Goal: Task Accomplishment & Management: Complete application form

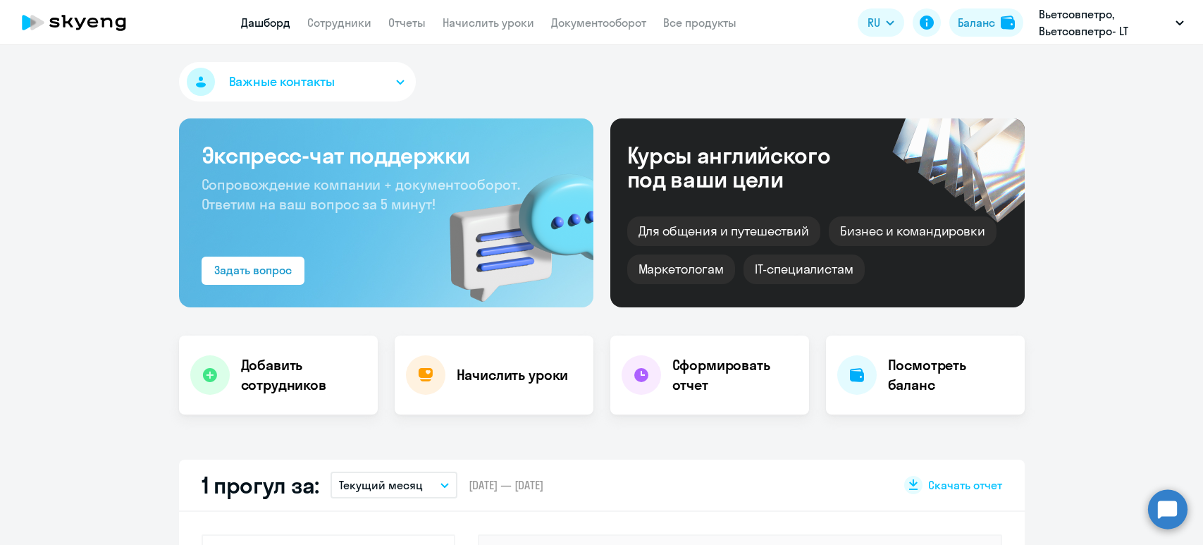
select select "30"
click at [309, 31] on app-header "Дашборд Сотрудники Отчеты Начислить уроки Документооборот Все продукты Дашборд …" at bounding box center [601, 22] width 1203 height 45
click at [340, 20] on link "Сотрудники" at bounding box center [339, 23] width 64 height 14
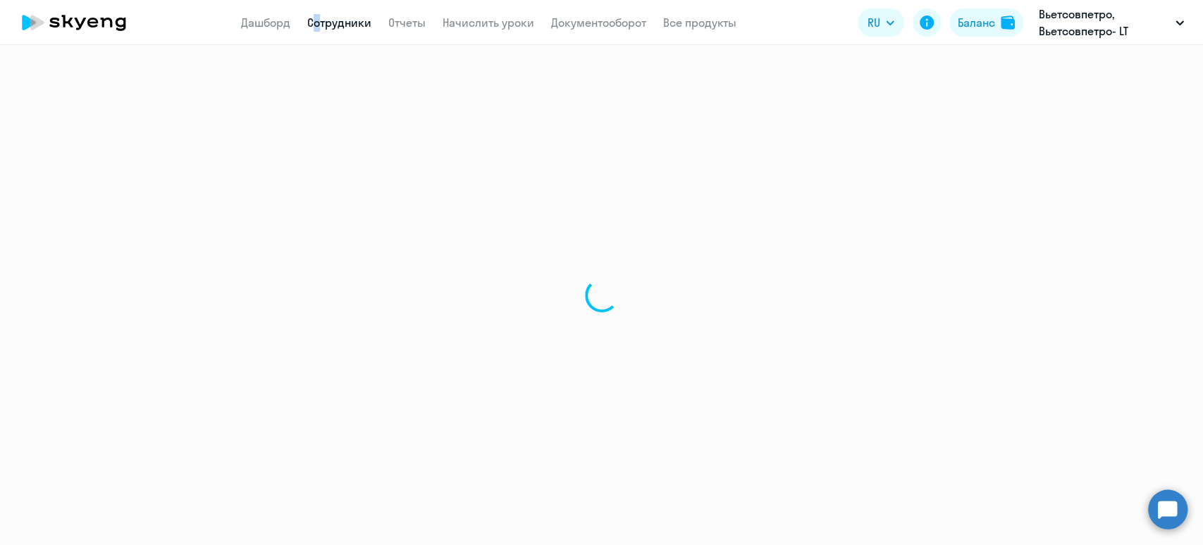
select select "30"
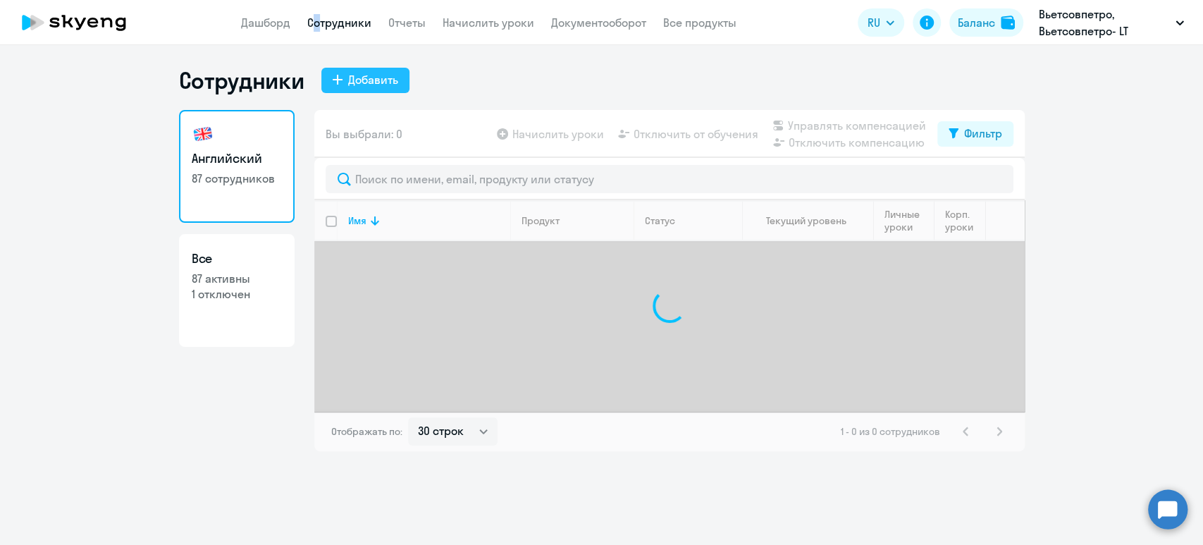
click at [385, 79] on div "Добавить" at bounding box center [373, 79] width 50 height 17
select select "english_adult_not_native_speaker"
select select "5"
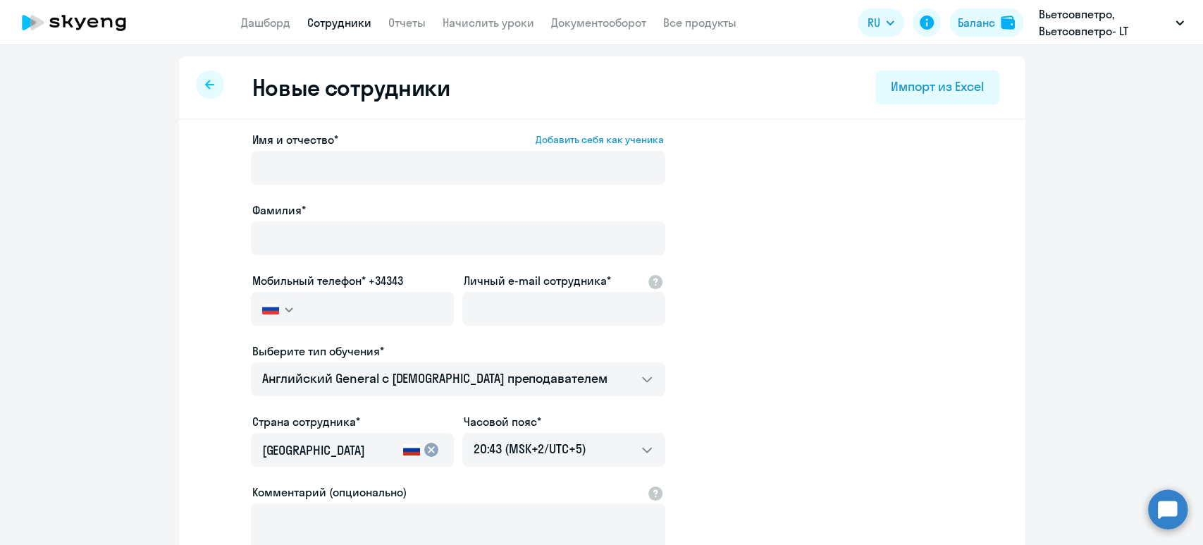
click at [331, 147] on div "Имя и отчество* Добавить себя как ученика" at bounding box center [458, 160] width 414 height 59
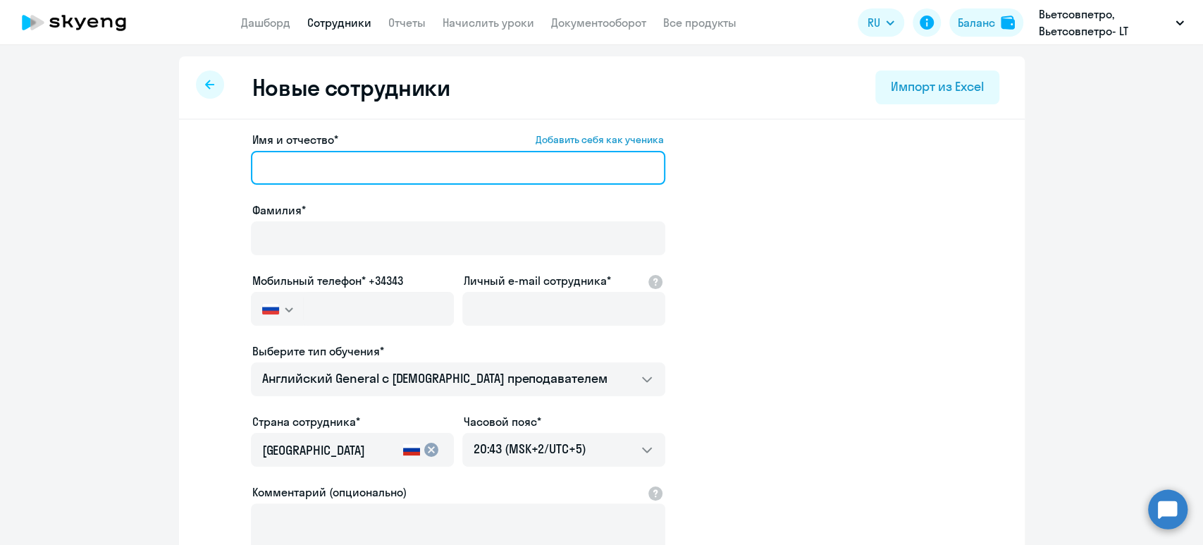
click at [331, 156] on input "Имя и отчество* Добавить себя как ученика" at bounding box center [458, 168] width 414 height 34
paste input "[PHONE_NUMBER]"
type input "[PHONE_NUMBER]"
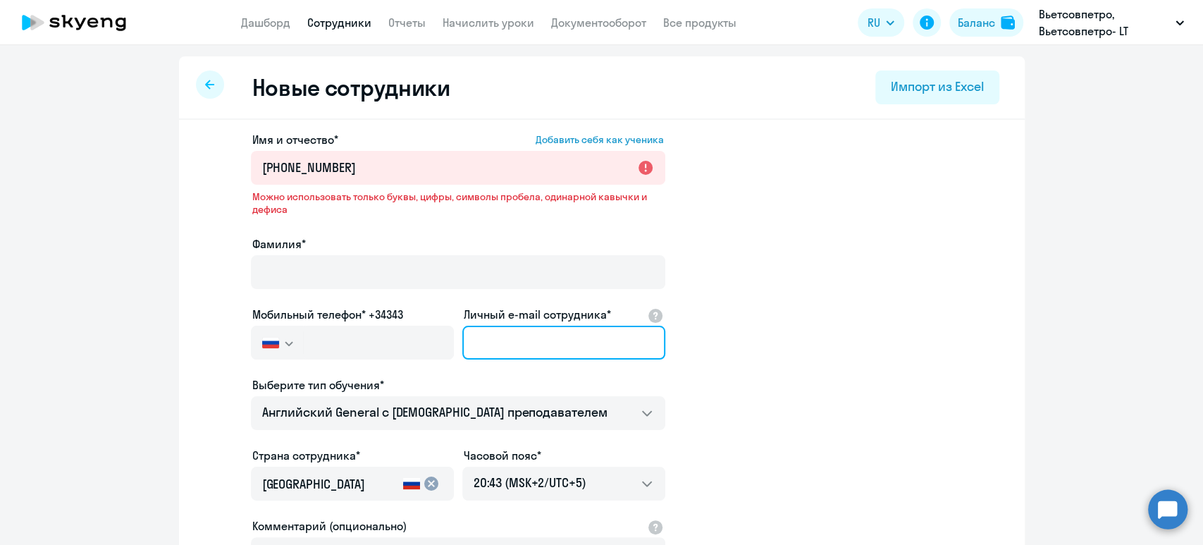
click at [567, 312] on div "Личный e-mail сотрудника*" at bounding box center [563, 335] width 203 height 59
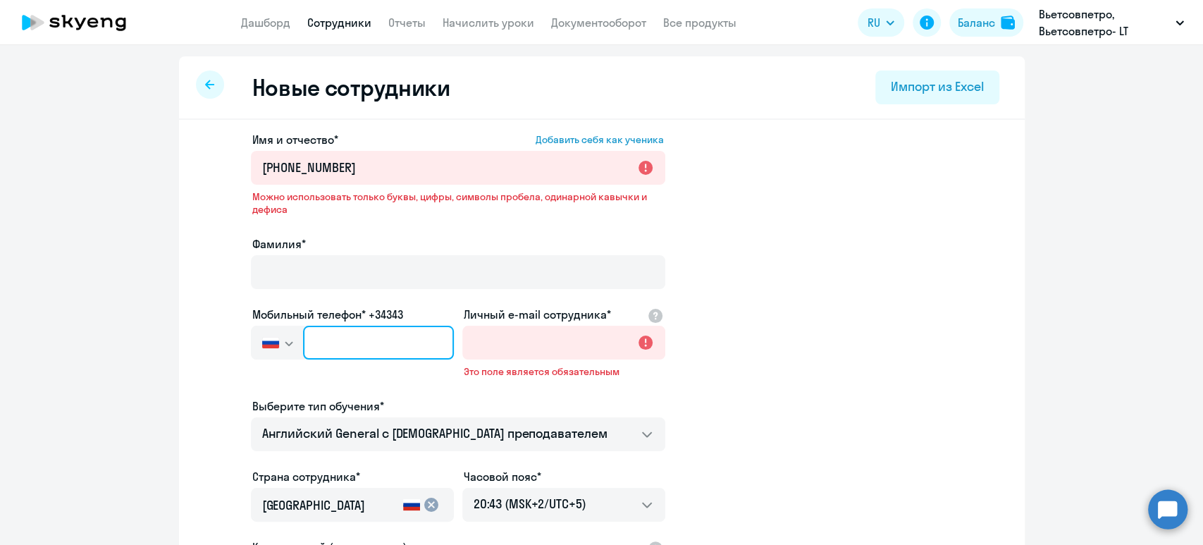
click at [334, 343] on input "text" at bounding box center [378, 343] width 150 height 34
paste input "[PHONE_NUMBER]"
type input "[PHONE_NUMBER]"
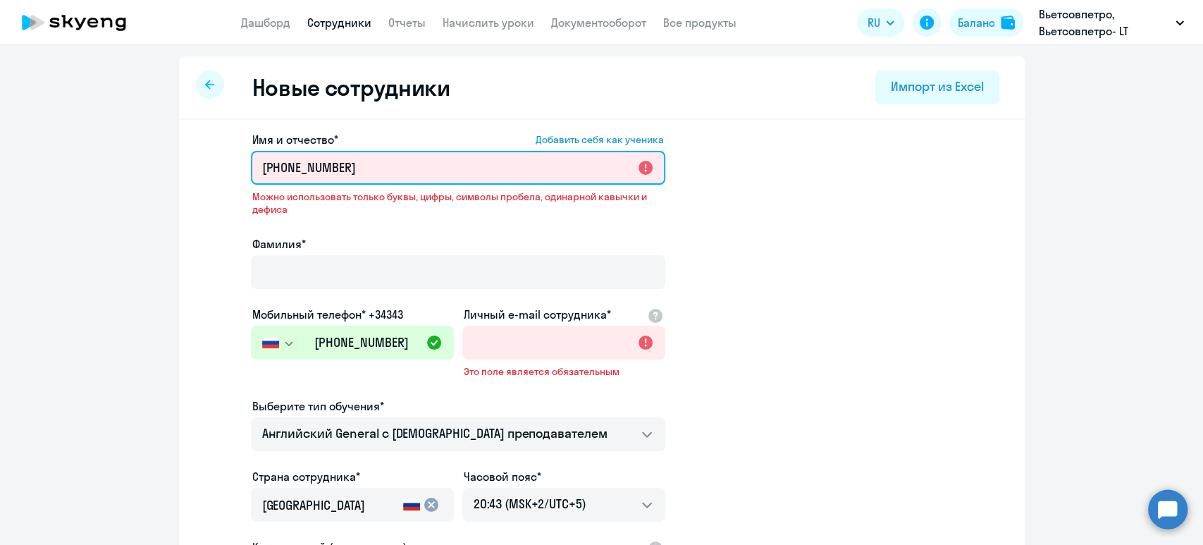
click at [378, 158] on input "[PHONE_NUMBER]" at bounding box center [458, 168] width 414 height 34
drag, startPoint x: 378, startPoint y: 159, endPoint x: 192, endPoint y: 162, distance: 186.1
click at [192, 162] on div "Имя и отчество* Добавить себя как ученика [PHONE_NUMBER] Можно использовать тол…" at bounding box center [602, 457] width 846 height 674
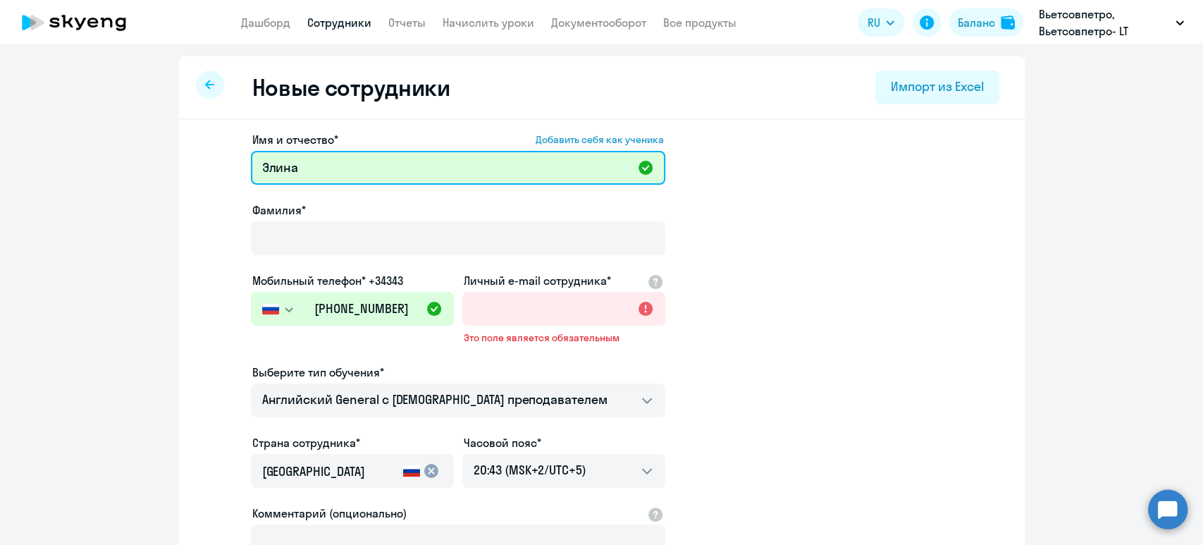
type input "Элина"
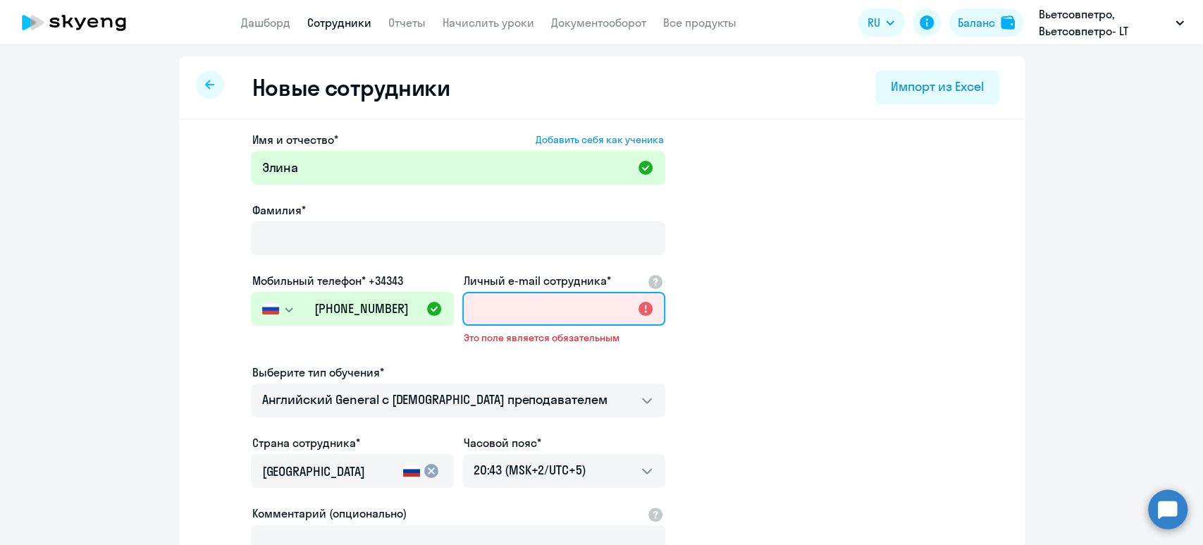
click at [554, 309] on input "Личный e-mail сотрудника*" at bounding box center [563, 309] width 203 height 34
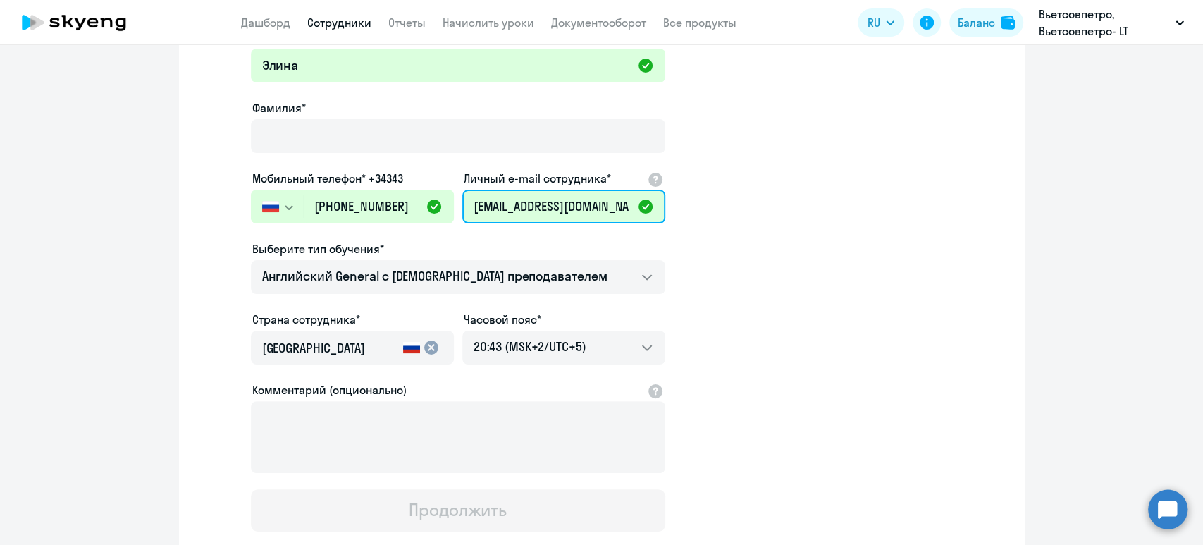
scroll to position [187, 0]
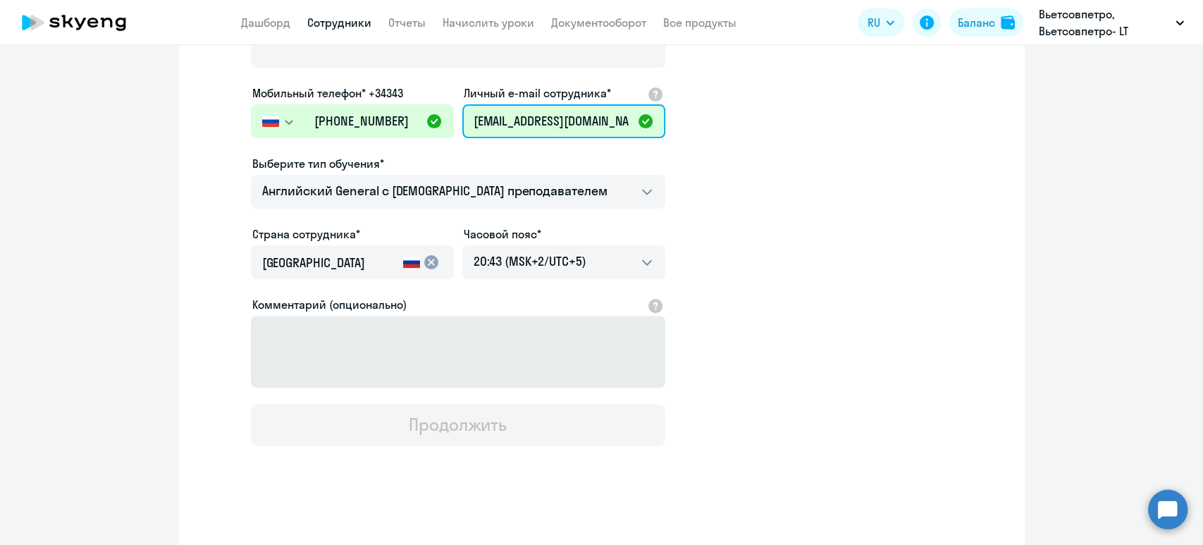
type input "[EMAIL_ADDRESS][DOMAIN_NAME]"
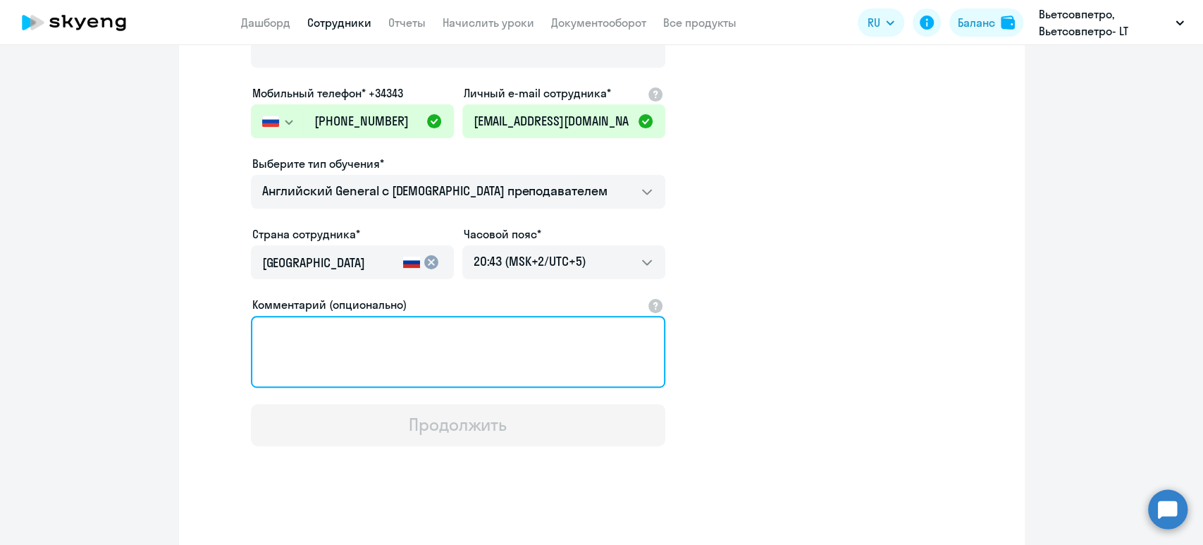
click at [455, 335] on textarea "Комментарий (опционально)" at bounding box center [458, 352] width 414 height 72
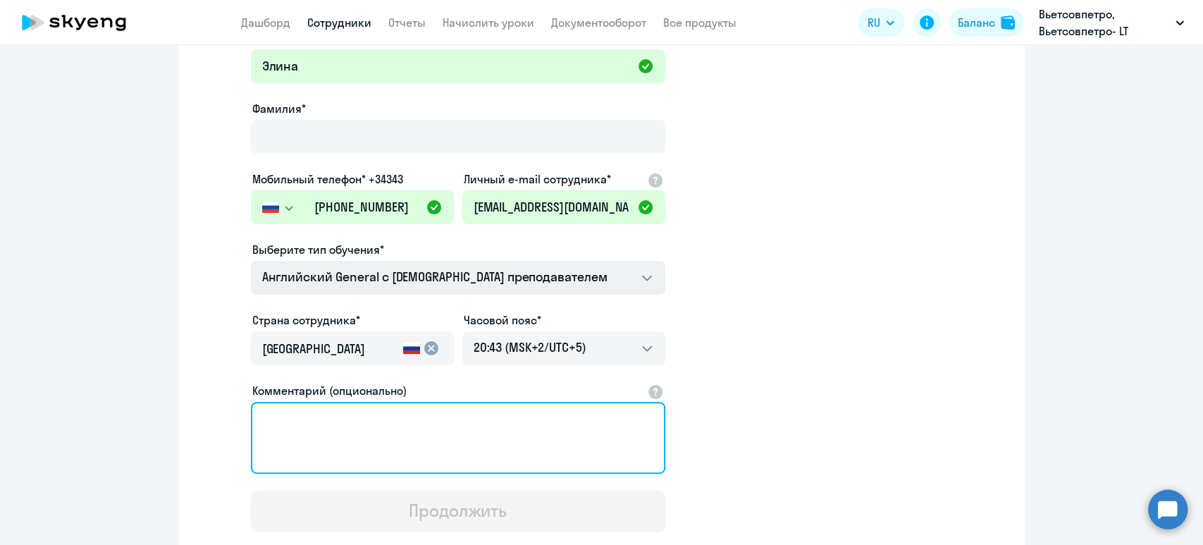
scroll to position [0, 0]
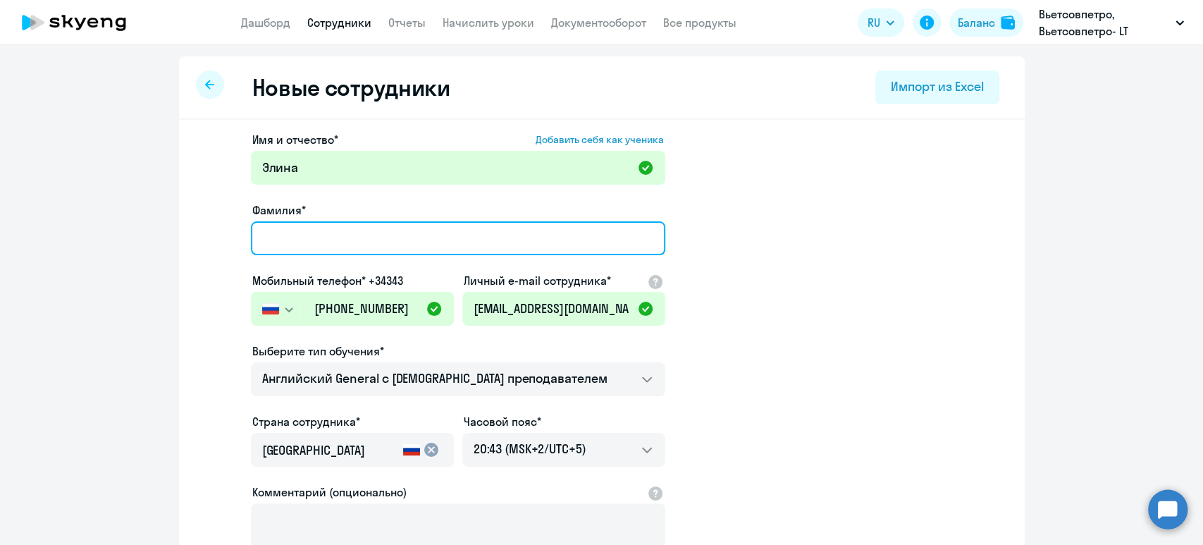
click at [461, 237] on input "Фамилия*" at bounding box center [458, 238] width 414 height 34
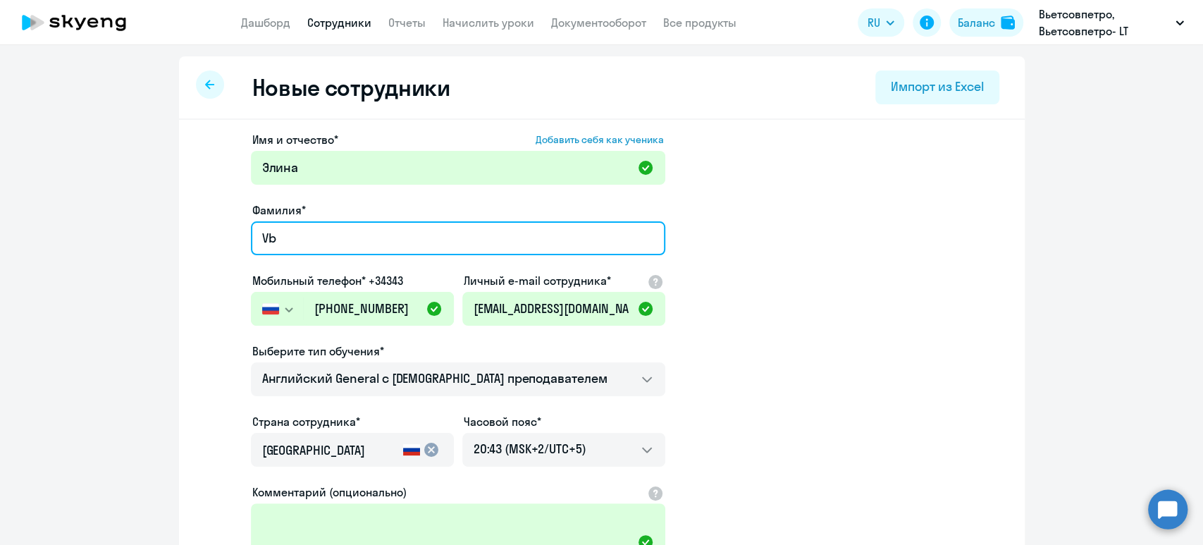
type input "V"
click at [461, 237] on input "Фамилия*" at bounding box center [458, 238] width 414 height 34
click at [544, 240] on input "Фамилия*" at bounding box center [458, 238] width 414 height 34
type input "C"
type input "С"
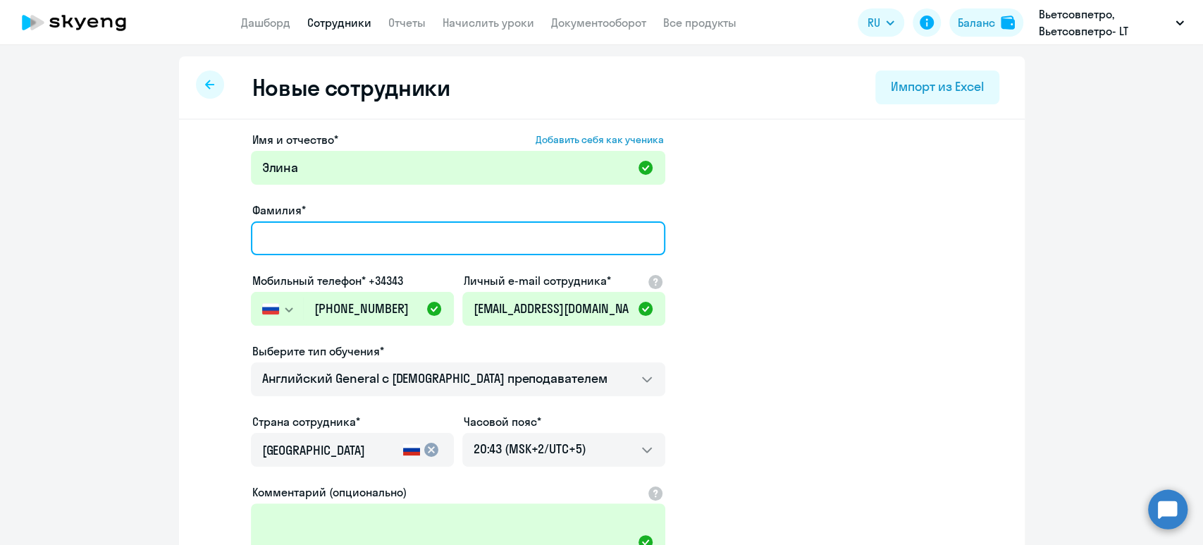
scroll to position [193, 0]
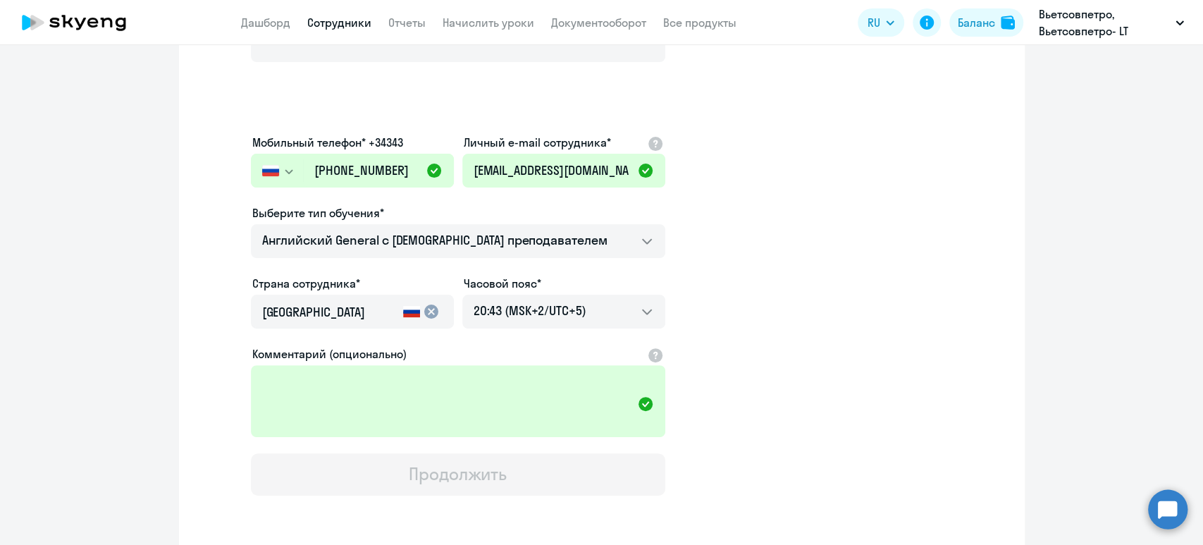
click at [428, 444] on div "Имя и отчество* Добавить себя как ученика [PERSON_NAME]* Мобильный телефон* +34…" at bounding box center [602, 264] width 846 height 674
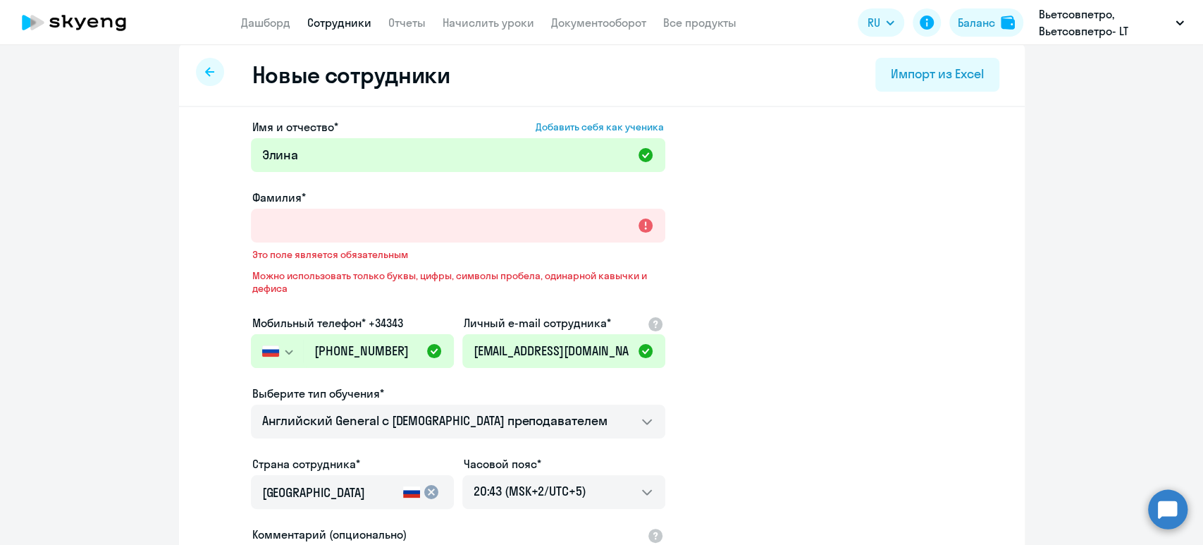
scroll to position [0, 0]
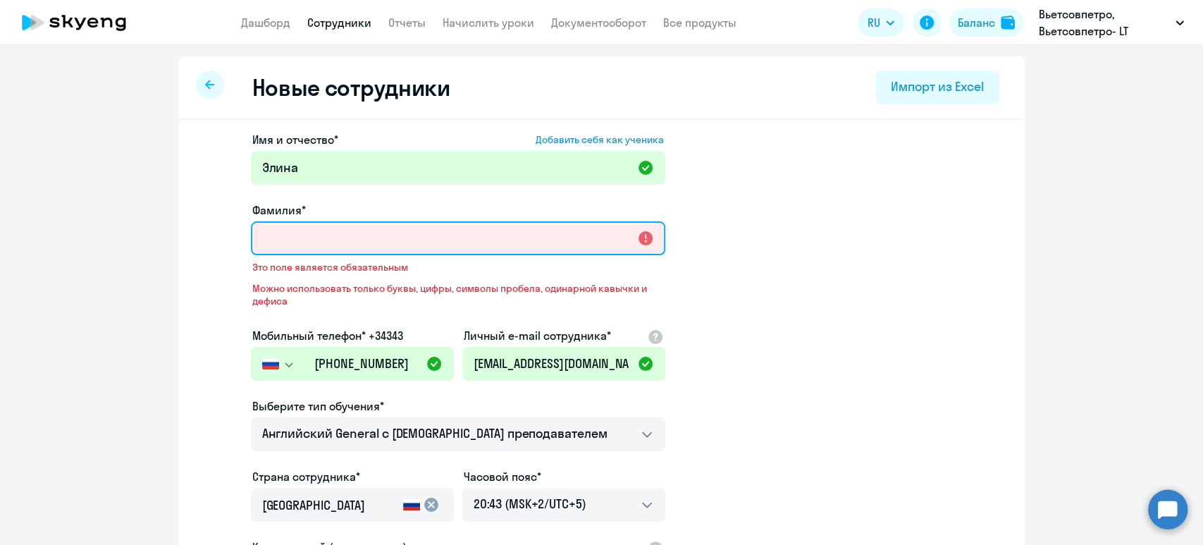
click at [409, 230] on input "Фамилия*" at bounding box center [458, 238] width 414 height 34
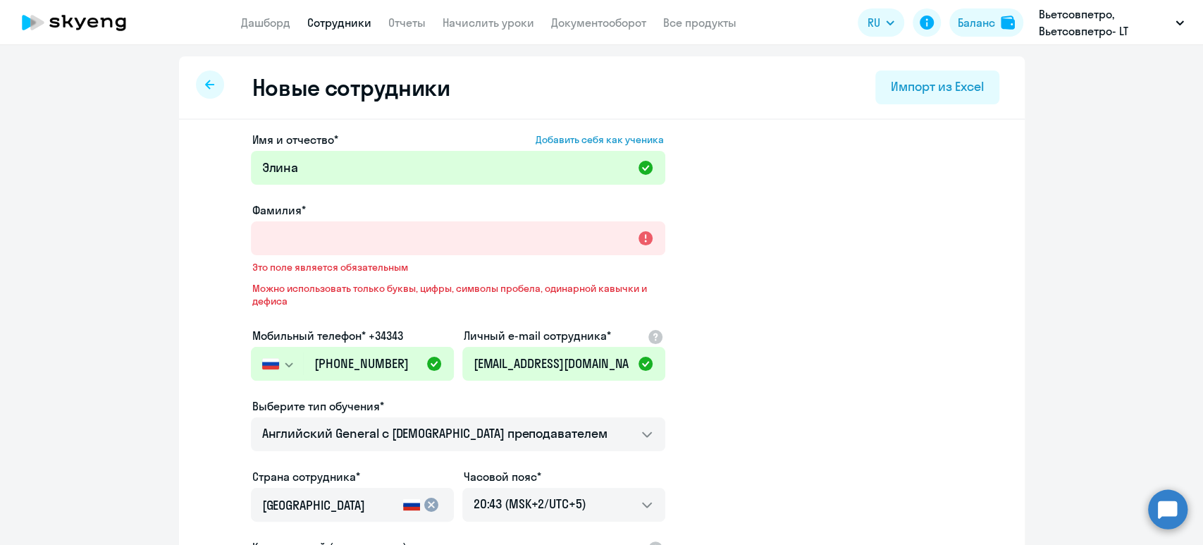
click at [846, 259] on app-new-student-form "Имя и отчество* Добавить себя как ученика [PERSON_NAME]* Это поле является обяз…" at bounding box center [602, 409] width 801 height 557
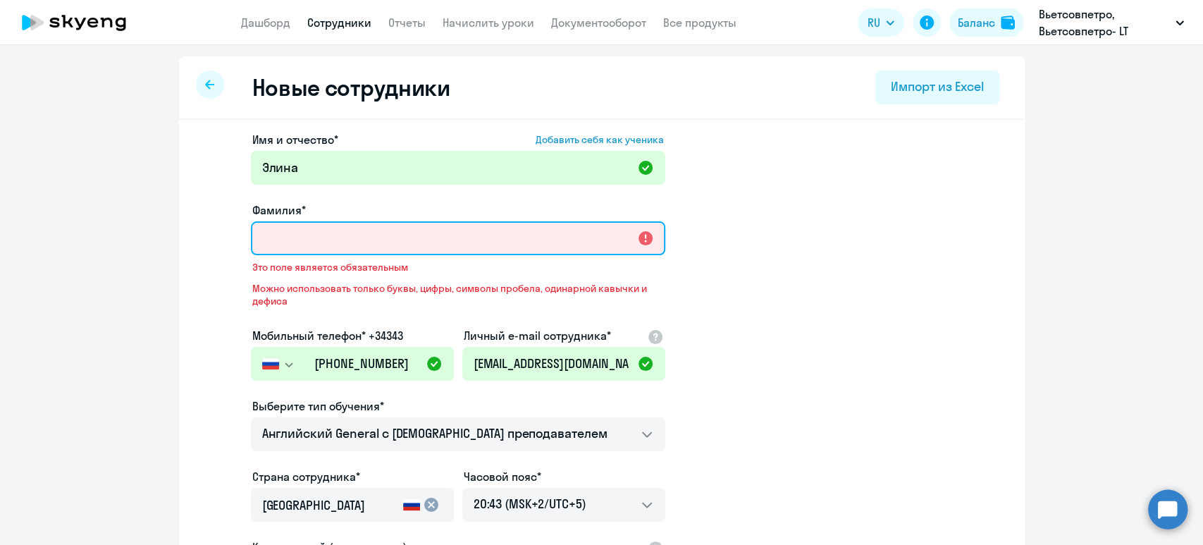
click at [491, 226] on input "Фамилия*" at bounding box center [458, 238] width 414 height 34
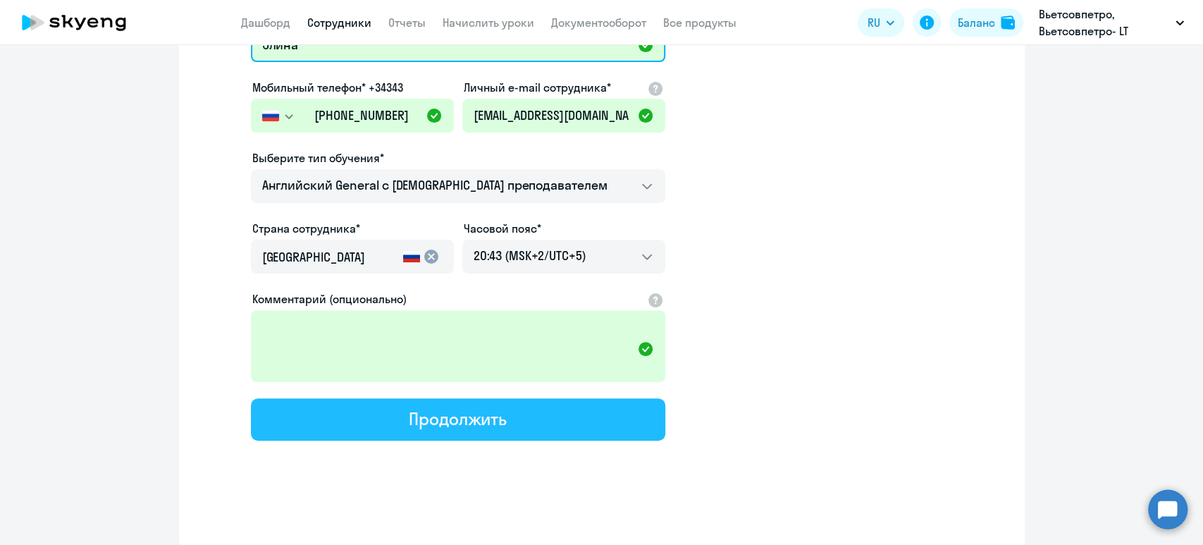
type input "Элина"
click at [536, 420] on button "Продолжить" at bounding box center [458, 419] width 414 height 42
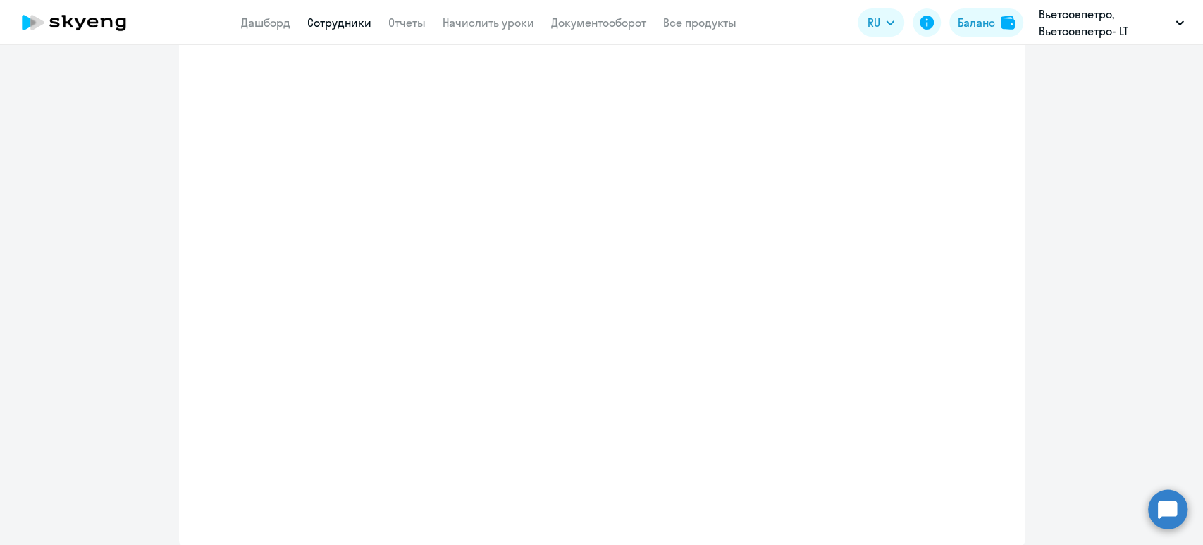
select select "english_adult_not_native_speaker"
select select "5"
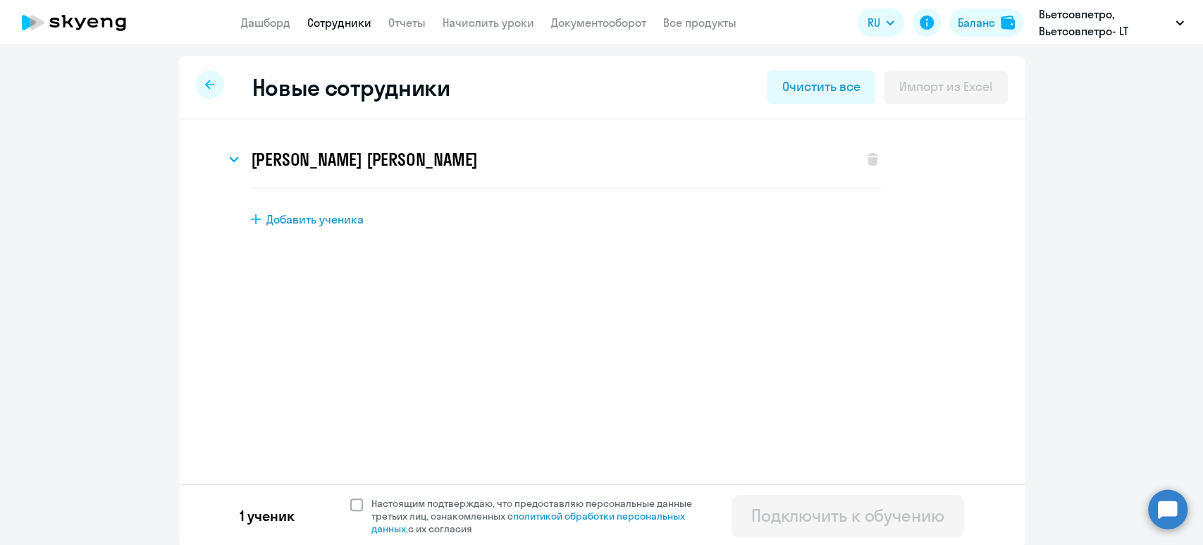
click at [350, 502] on span at bounding box center [356, 504] width 13 height 13
click at [350, 497] on input "Настоящим подтверждаю, что предоставляю персональные данные третьих лиц, ознако…" at bounding box center [350, 496] width 1 height 1
checkbox input "true"
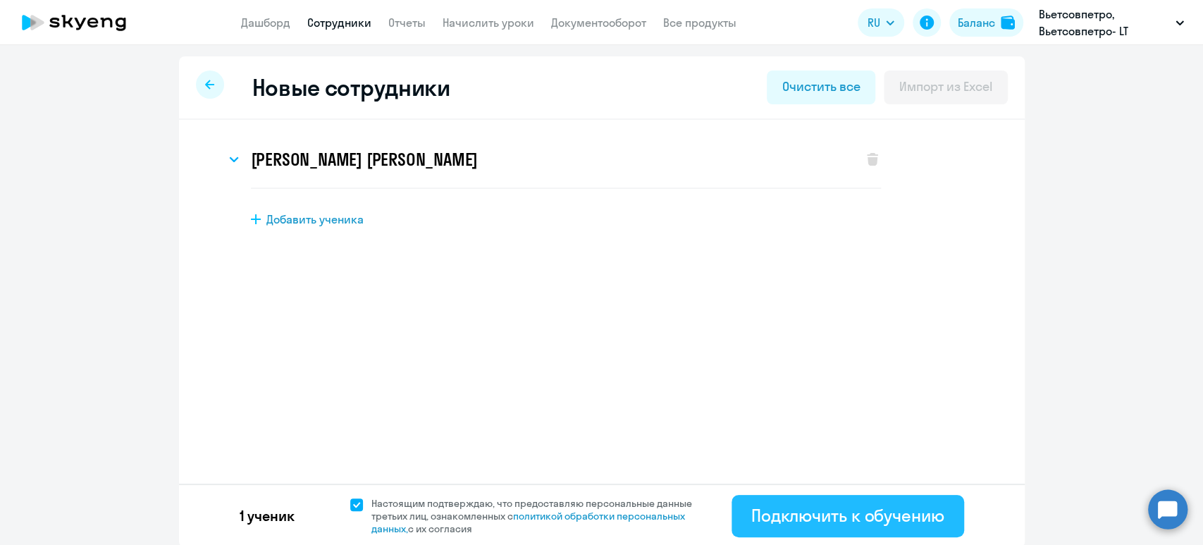
click at [848, 515] on div "Подключить к обучению" at bounding box center [847, 515] width 193 height 23
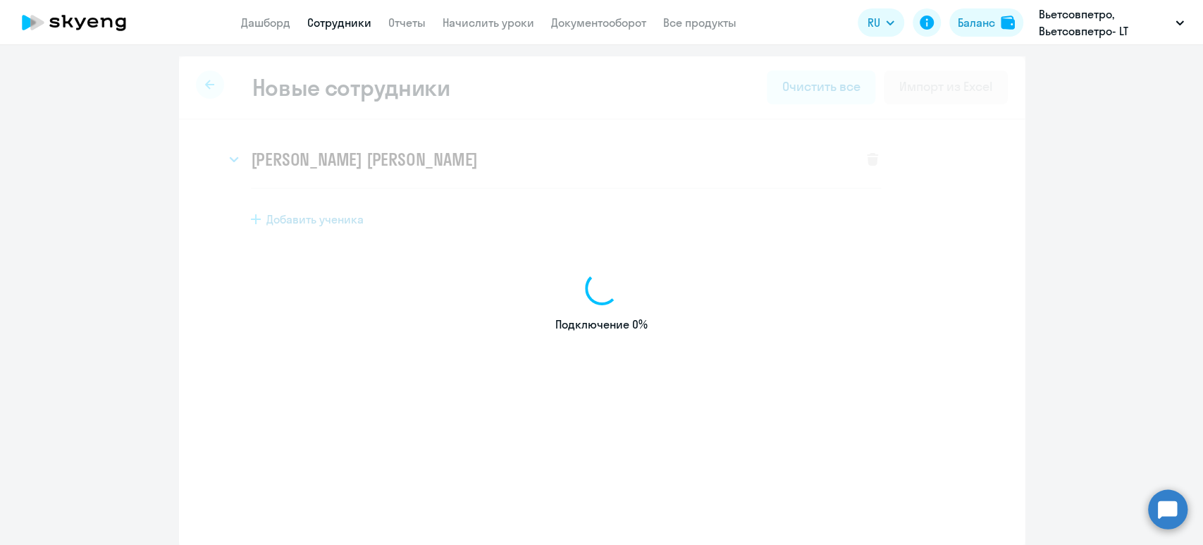
select select "english_adult_not_native_speaker"
select select "5"
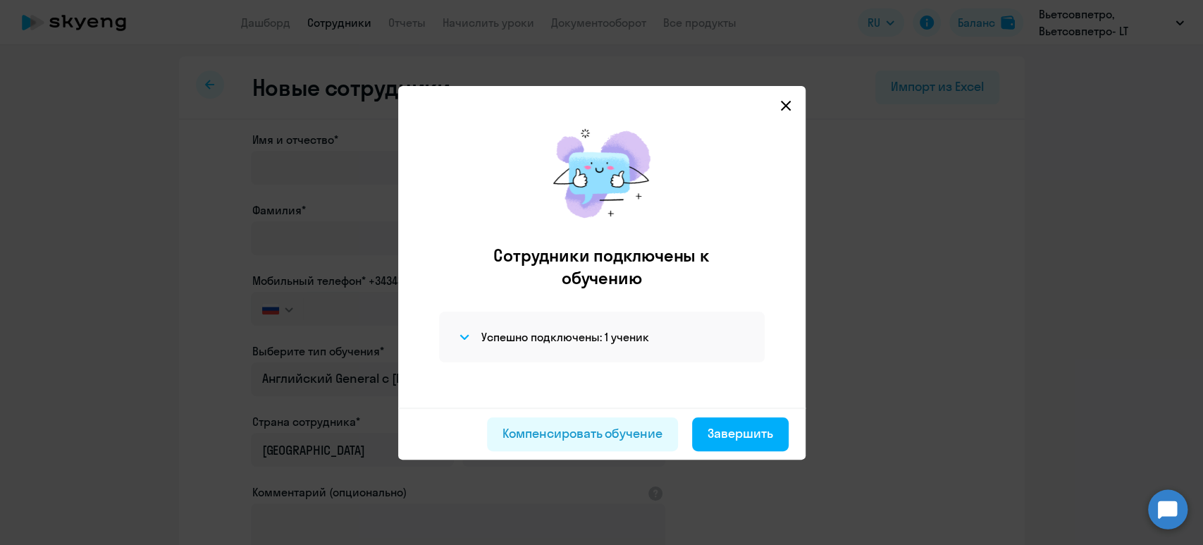
drag, startPoint x: 760, startPoint y: 434, endPoint x: 752, endPoint y: 447, distance: 15.2
click at [760, 433] on div "Завершить" at bounding box center [741, 433] width 66 height 18
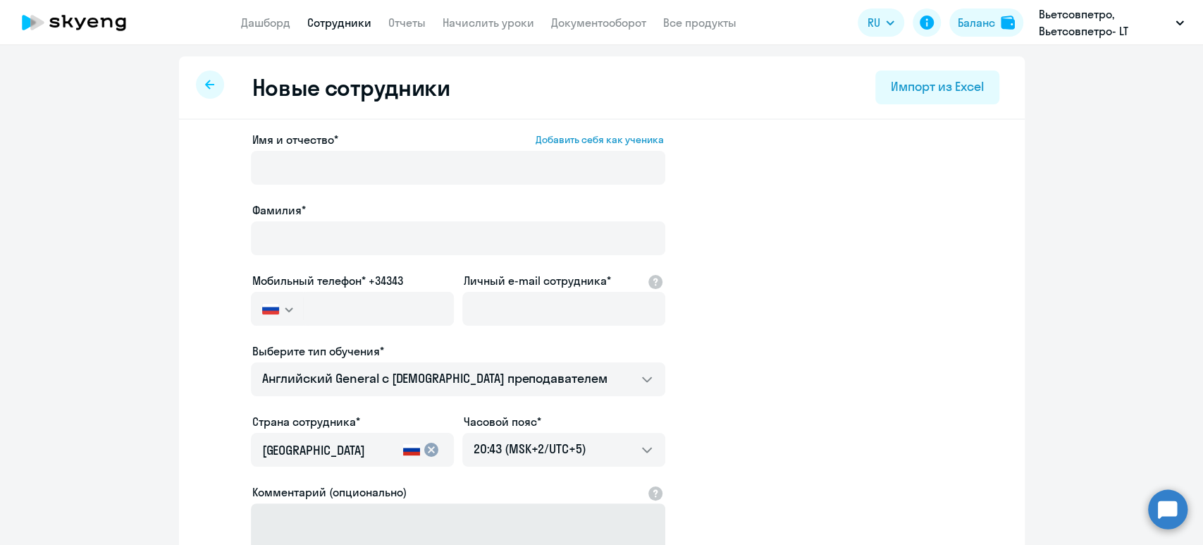
select select "30"
